Goal: Information Seeking & Learning: Learn about a topic

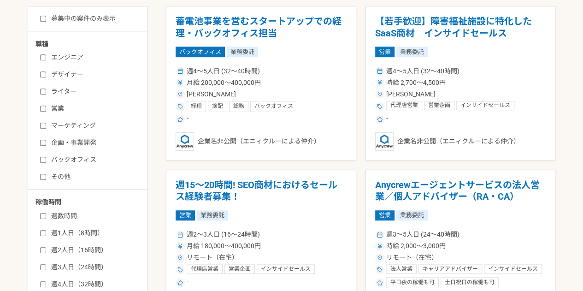
scroll to position [253, 0]
click at [75, 123] on label "マーケティング" at bounding box center [93, 125] width 106 height 10
click at [46, 123] on input "マーケティング" at bounding box center [43, 125] width 6 height 6
checkbox input "true"
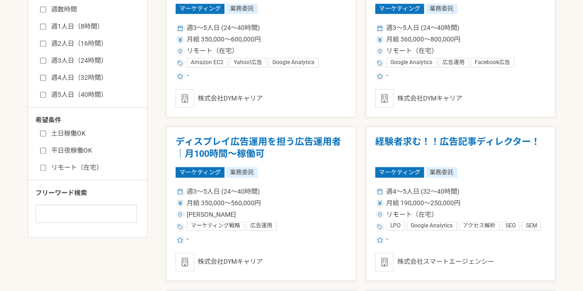
scroll to position [460, 0]
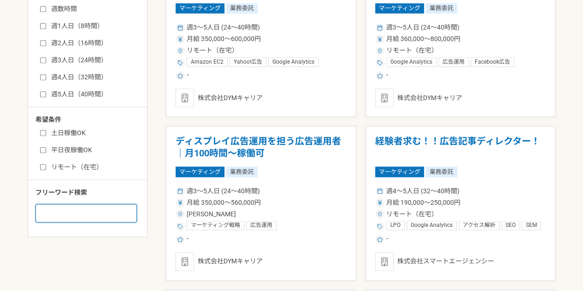
click at [118, 211] on input at bounding box center [85, 213] width 101 height 18
type input "未経験"
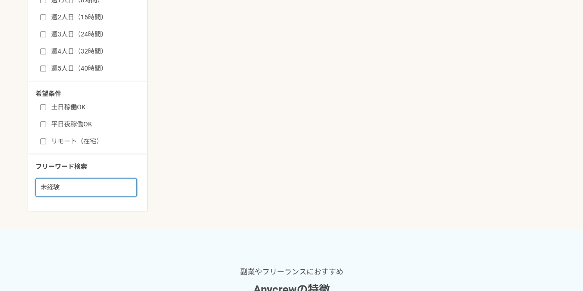
scroll to position [489, 0]
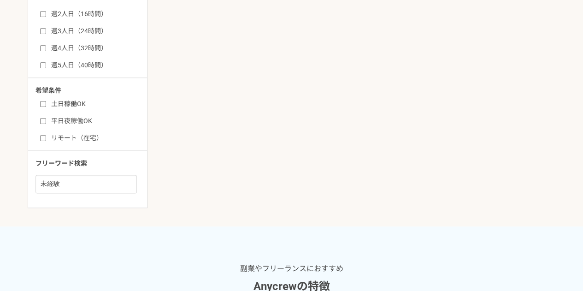
click at [43, 121] on input "平日夜稼働OK" at bounding box center [43, 121] width 6 height 6
checkbox input "true"
click at [43, 135] on input "リモート（在宅）" at bounding box center [43, 138] width 6 height 6
checkbox input "true"
click at [44, 101] on input "土日稼働OK" at bounding box center [43, 104] width 6 height 6
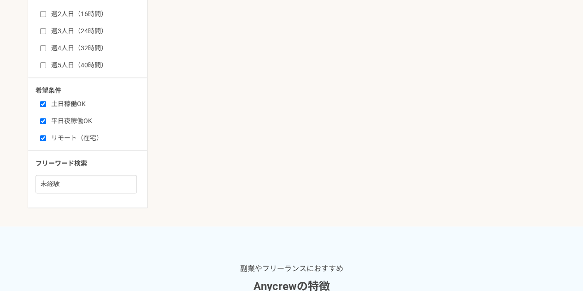
checkbox input "true"
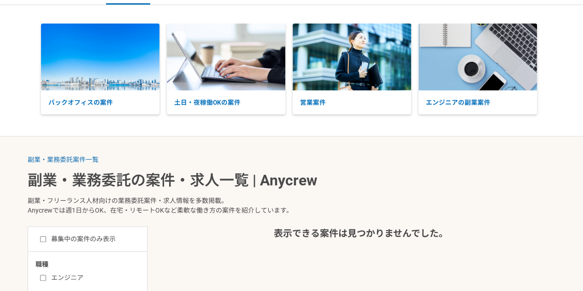
scroll to position [489, 0]
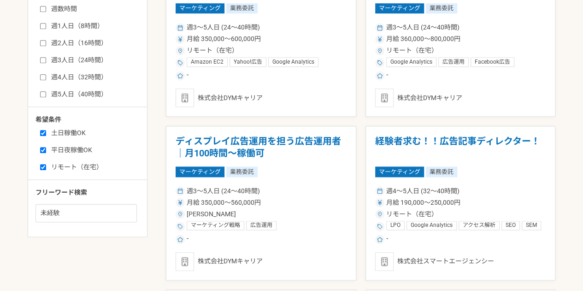
scroll to position [253, 0]
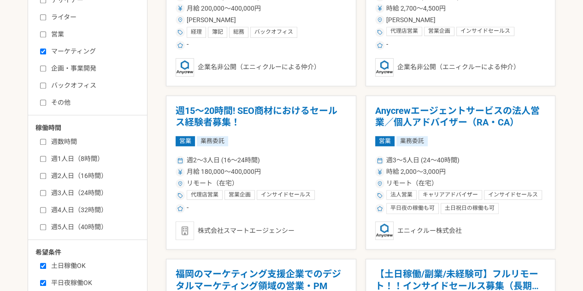
scroll to position [331, 0]
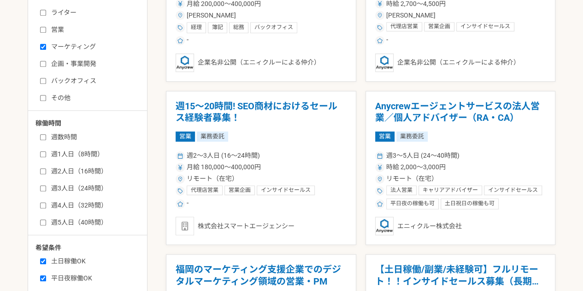
click at [292, 106] on h1 "週15〜20時間! SEO商材におけるセールス経験者募集！" at bounding box center [261, 112] width 171 height 24
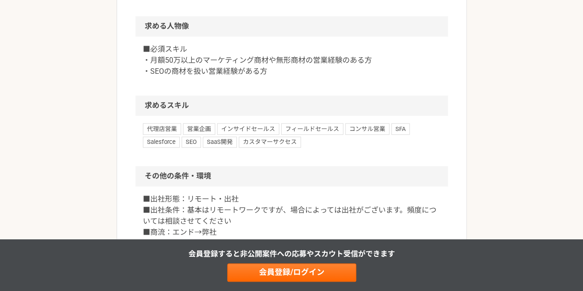
scroll to position [506, 0]
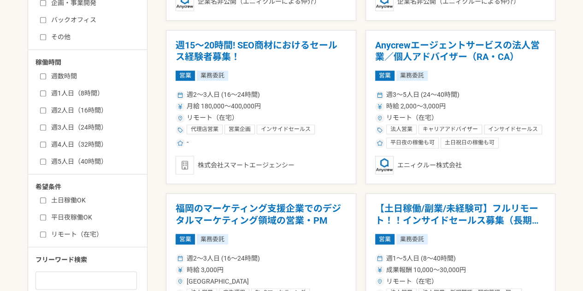
scroll to position [391, 0]
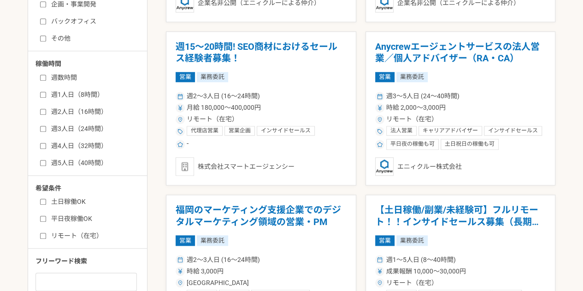
click at [43, 110] on input "週2人日（16時間）" at bounding box center [43, 112] width 6 height 6
checkbox input "true"
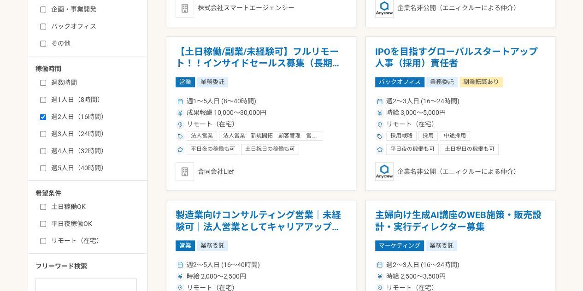
scroll to position [394, 0]
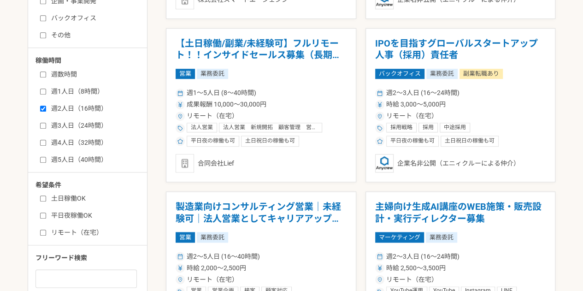
click at [276, 58] on h1 "【土日稼働/副業/未経験可】フルリモート！！インサイドセールス募集（長期案件）" at bounding box center [261, 50] width 171 height 24
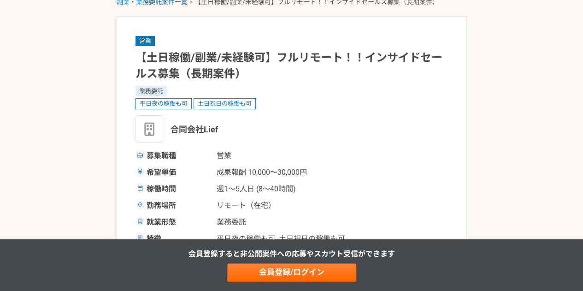
scroll to position [50, 0]
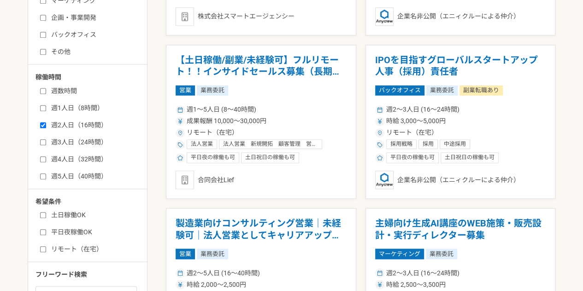
scroll to position [377, 0]
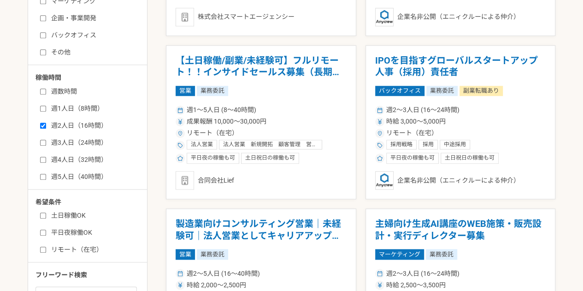
click at [250, 219] on h1 "製造業向けコンサルティング営業｜未経験可｜法人営業としてキャリアアップしたい方" at bounding box center [261, 230] width 171 height 24
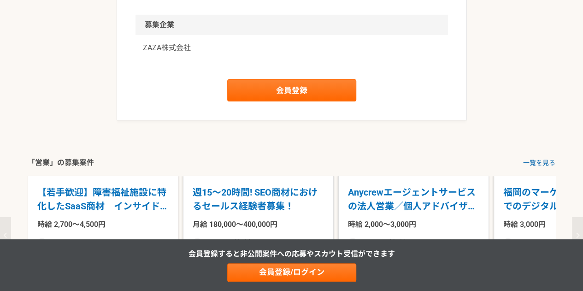
scroll to position [1572, 0]
